Goal: Task Accomplishment & Management: Manage account settings

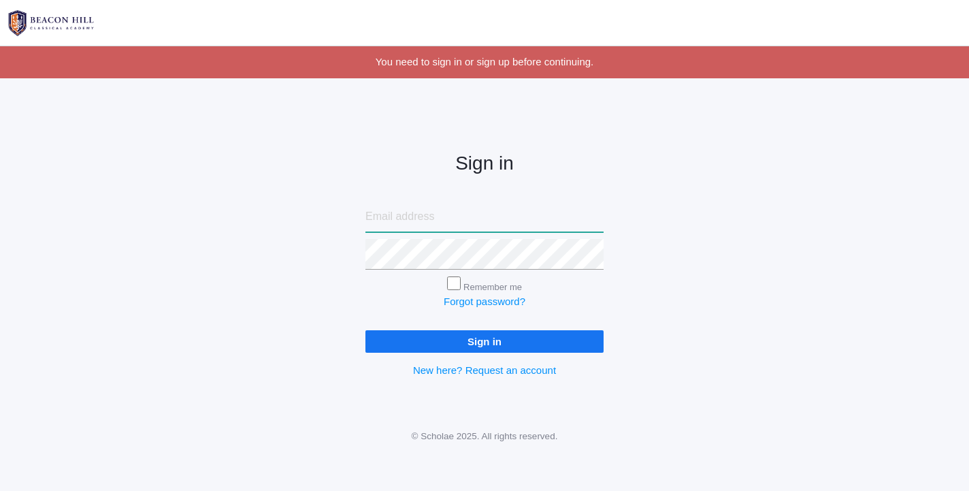
type input "lydia.chaffin@beaconhillclassical.org"
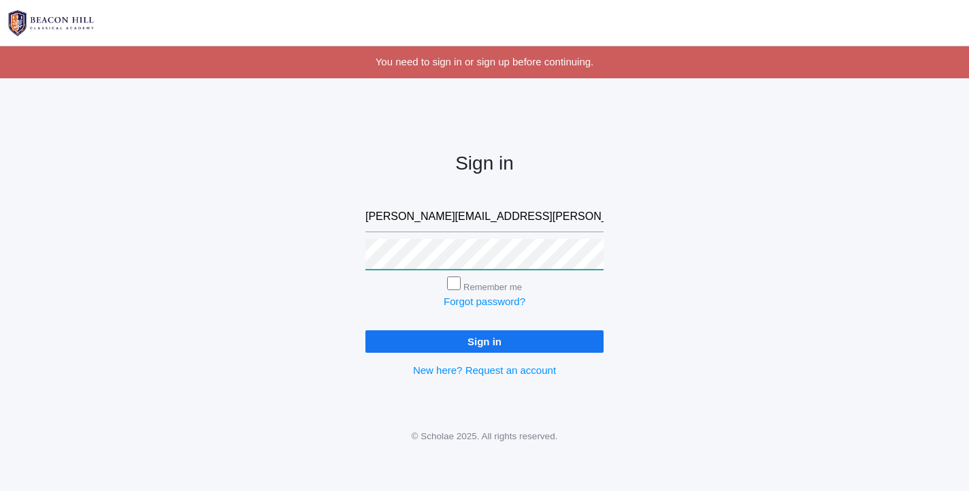
click at [485, 338] on input "Sign in" at bounding box center [485, 341] width 238 height 22
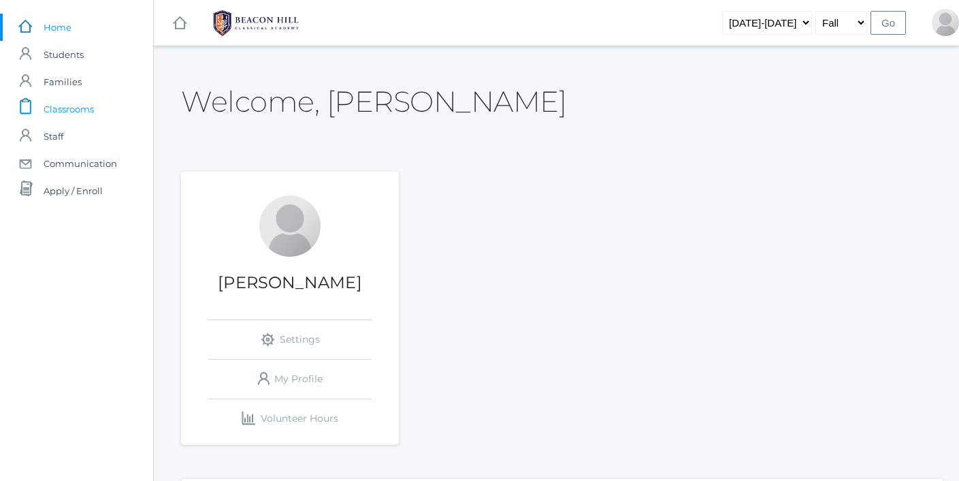
click at [74, 115] on span "Classrooms" at bounding box center [69, 108] width 50 height 27
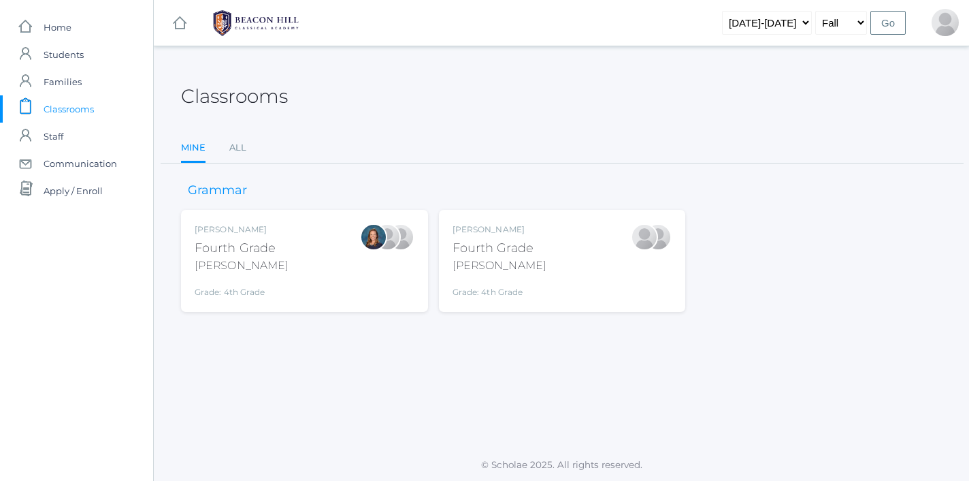
click at [314, 245] on div "[PERSON_NAME] Fourth Grade [PERSON_NAME] Grade: 4th Grade 04LA" at bounding box center [305, 260] width 220 height 75
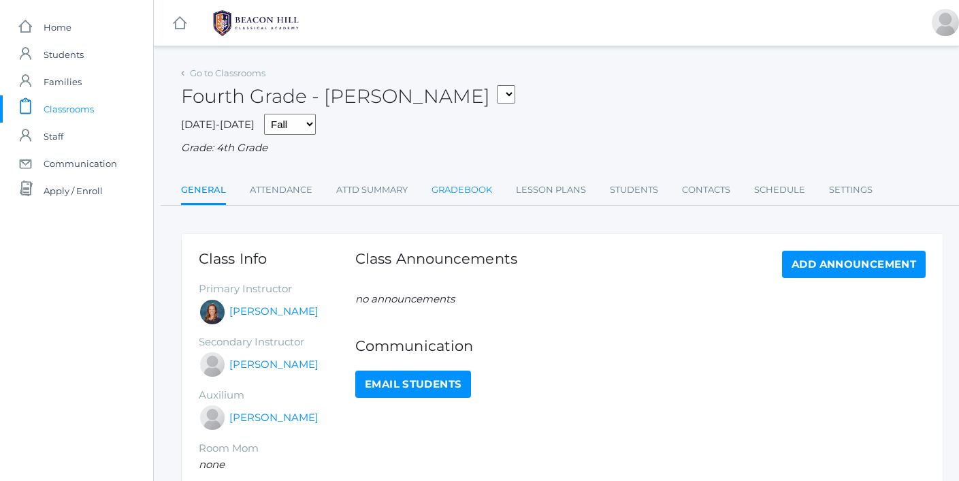
click at [452, 180] on link "Gradebook" at bounding box center [462, 189] width 61 height 27
click at [555, 192] on link "Lesson Plans" at bounding box center [551, 189] width 70 height 27
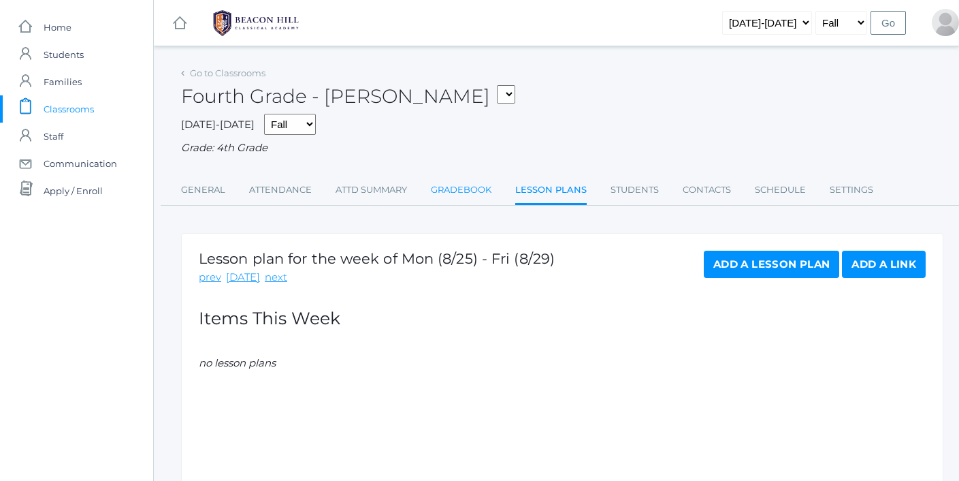
click at [472, 195] on link "Gradebook" at bounding box center [461, 189] width 61 height 27
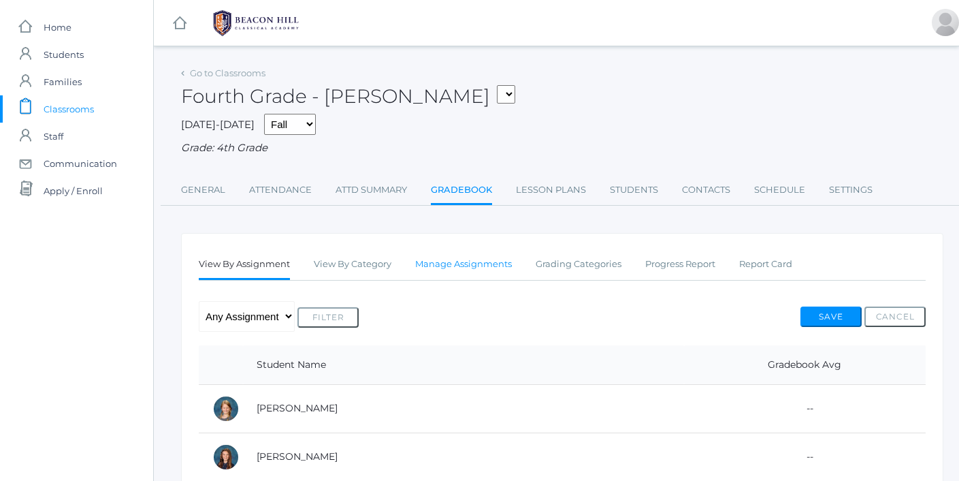
click at [448, 272] on link "Manage Assignments" at bounding box center [463, 264] width 97 height 27
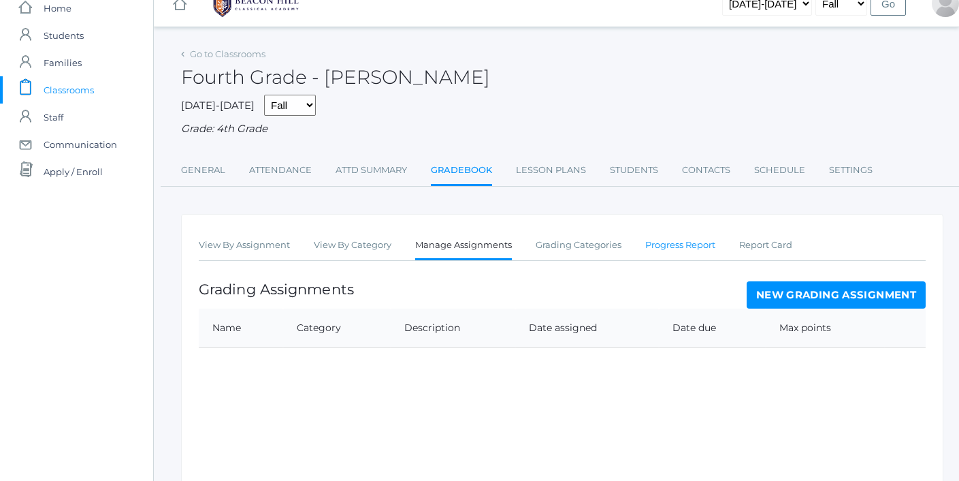
scroll to position [20, 0]
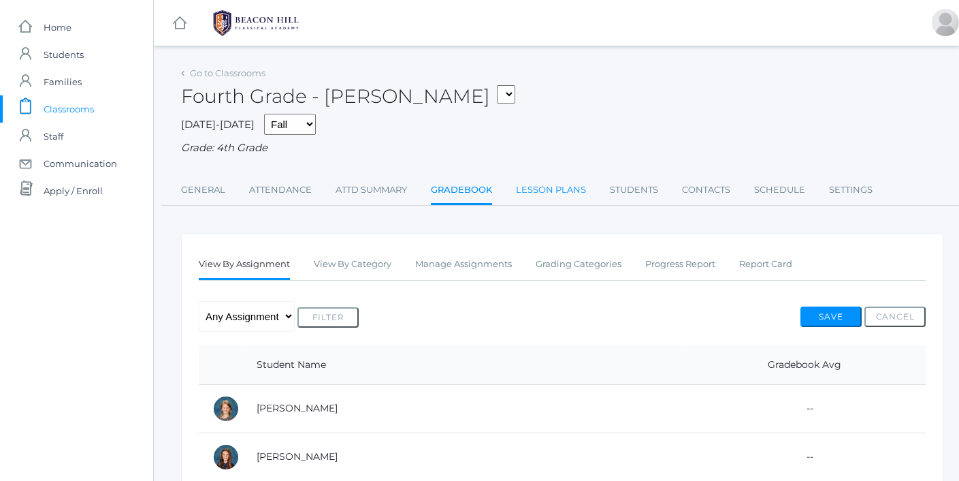
click at [564, 176] on link "Lesson Plans" at bounding box center [551, 189] width 70 height 27
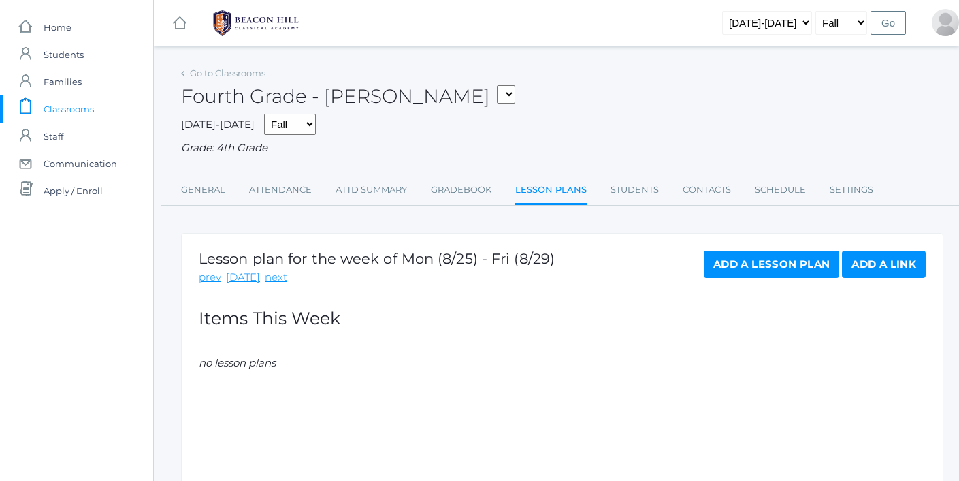
click at [865, 266] on link "Add a Link" at bounding box center [884, 264] width 84 height 27
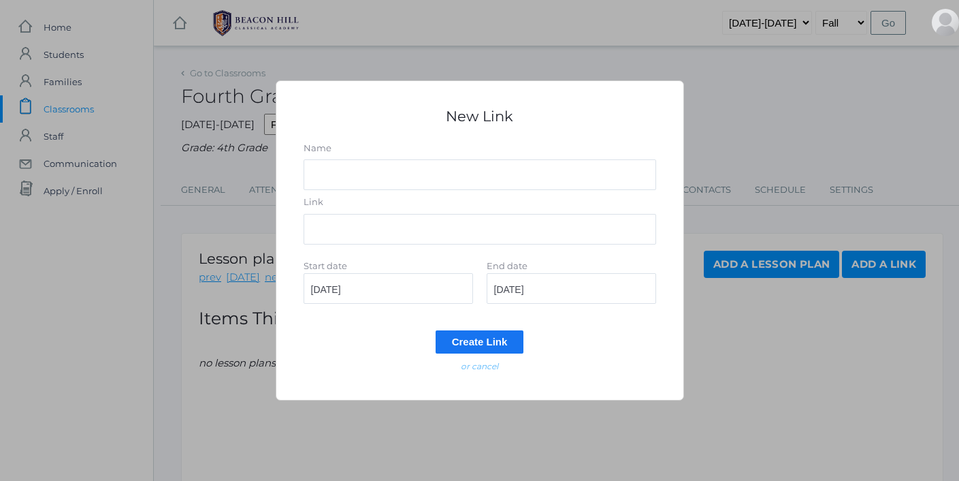
click at [477, 367] on em "or cancel" at bounding box center [479, 366] width 37 height 10
